Goal: Transaction & Acquisition: Purchase product/service

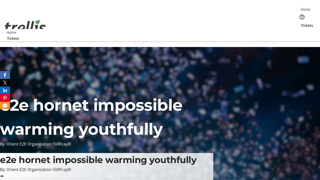
click at [301, 23] on span "Tickets" at bounding box center [307, 25] width 12 height 5
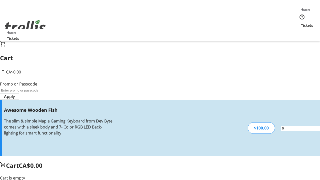
click at [283, 133] on mat-icon "Increment by one" at bounding box center [286, 136] width 6 height 6
type input "1"
type input "FREE"
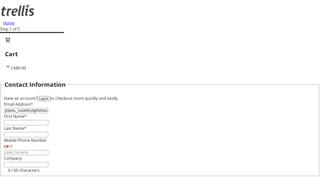
type input "[EMAIL_ADDRESS][PERSON_NAME][DOMAIN_NAME]"
type input "[PERSON_NAME]"
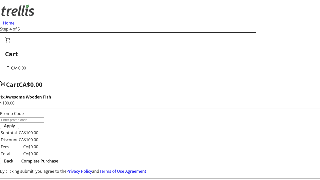
click at [58, 158] on span "Complete Purchase" at bounding box center [39, 161] width 37 height 6
